Goal: Task Accomplishment & Management: Use online tool/utility

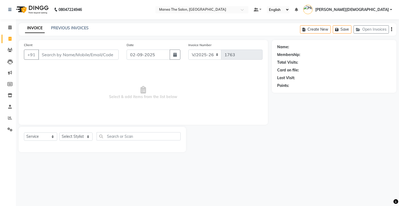
select select "5481"
select select "service"
click at [79, 136] on select "Select Stylist [PERSON_NAME] Renuka [PERSON_NAME] [PERSON_NAME] [PERSON_NAME]" at bounding box center [75, 136] width 33 height 8
select select "84828"
click at [59, 132] on select "Select Stylist [PERSON_NAME] Renuka [PERSON_NAME] [PERSON_NAME] [PERSON_NAME]" at bounding box center [75, 136] width 33 height 8
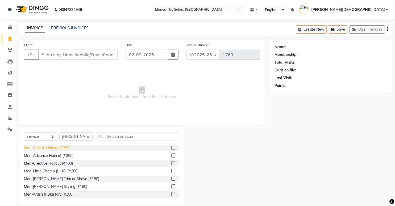
click at [68, 148] on div "Men-Classic Haircut (₹250)" at bounding box center [47, 148] width 47 height 6
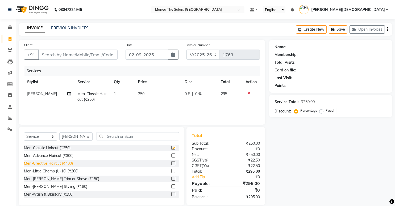
checkbox input "false"
click at [68, 179] on div "Men-[PERSON_NAME] Trim or Shave (₹150)" at bounding box center [61, 179] width 75 height 6
checkbox input "false"
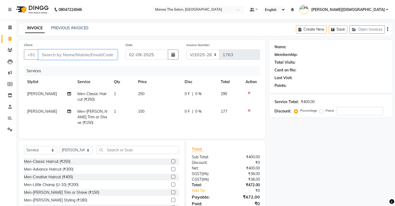
click at [96, 55] on input "Client" at bounding box center [77, 54] width 79 height 10
type input "9"
type input "0"
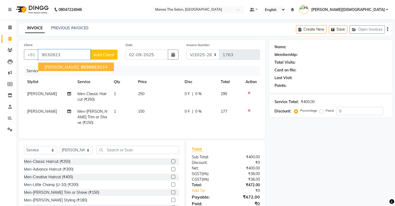
click at [84, 68] on span "9030923" at bounding box center [90, 66] width 19 height 5
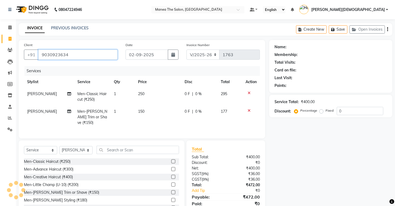
type input "9030923634"
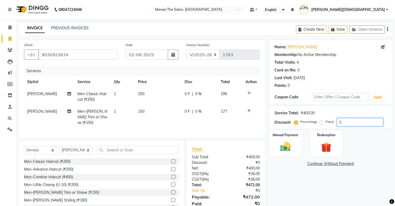
click at [356, 120] on input "0" at bounding box center [360, 122] width 47 height 8
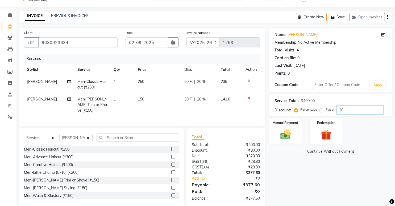
scroll to position [19, 0]
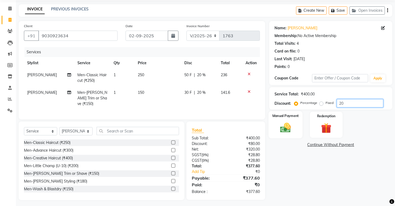
type input "20"
click at [286, 128] on img at bounding box center [285, 128] width 17 height 12
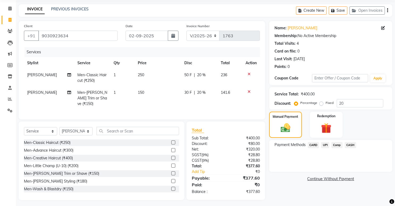
click at [313, 145] on span "CARD" at bounding box center [313, 145] width 11 height 6
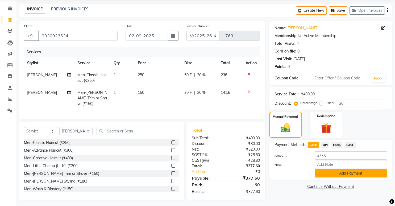
click at [328, 173] on button "Add Payment" at bounding box center [351, 173] width 72 height 8
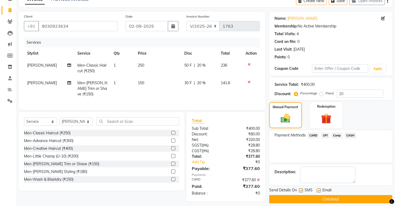
scroll to position [33, 0]
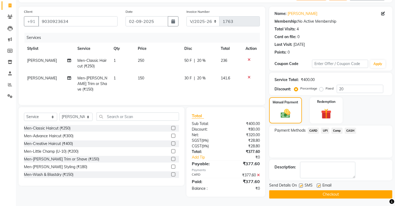
click at [328, 191] on button "Checkout" at bounding box center [330, 194] width 123 height 8
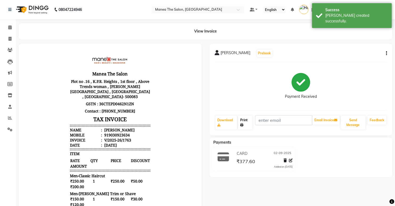
click at [241, 122] on link "Print" at bounding box center [245, 122] width 14 height 14
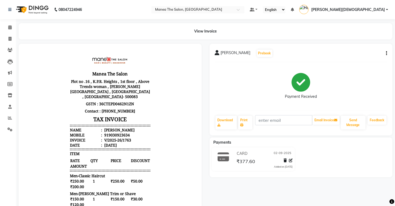
click at [286, 153] on span "02-09-2025" at bounding box center [283, 154] width 18 height 6
click at [10, 40] on icon at bounding box center [10, 39] width 3 height 4
select select "5481"
select select "service"
